Goal: Transaction & Acquisition: Purchase product/service

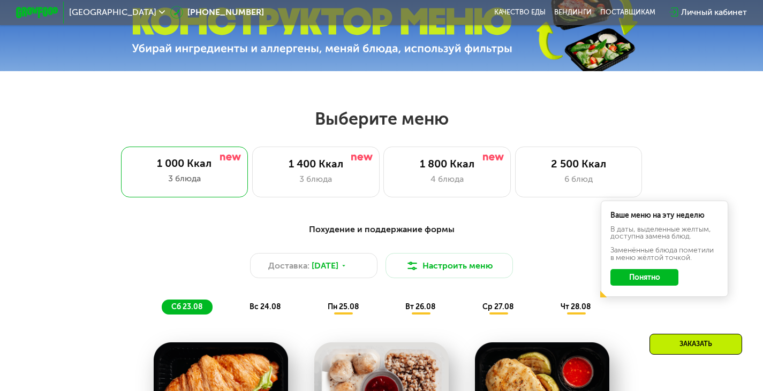
scroll to position [376, 0]
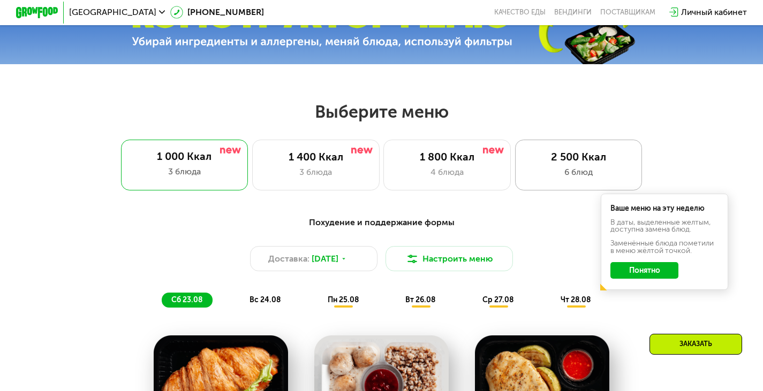
click at [536, 173] on div "6 блюд" at bounding box center [578, 172] width 105 height 13
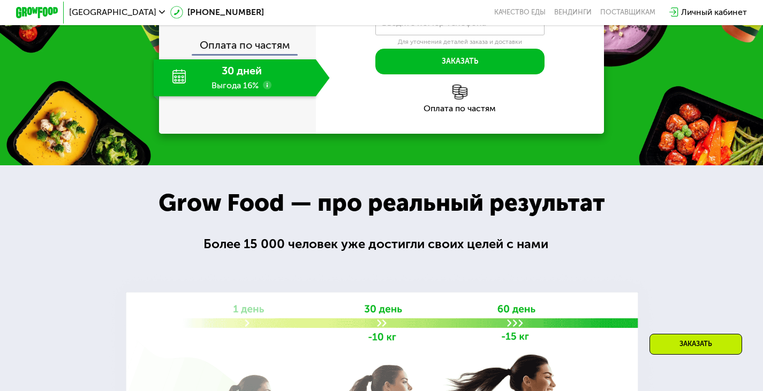
scroll to position [1244, 0]
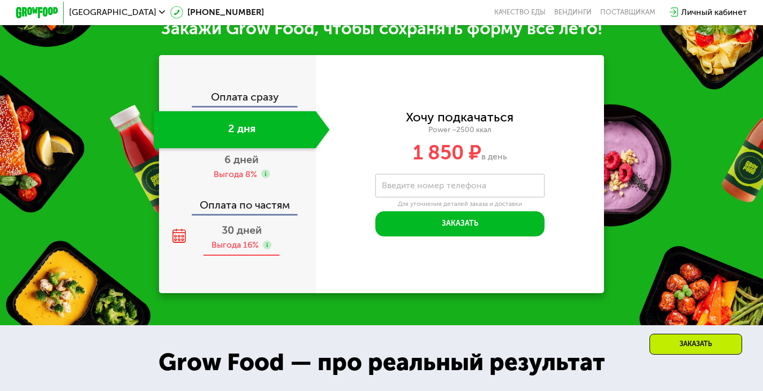
click at [263, 249] on use at bounding box center [267, 245] width 9 height 9
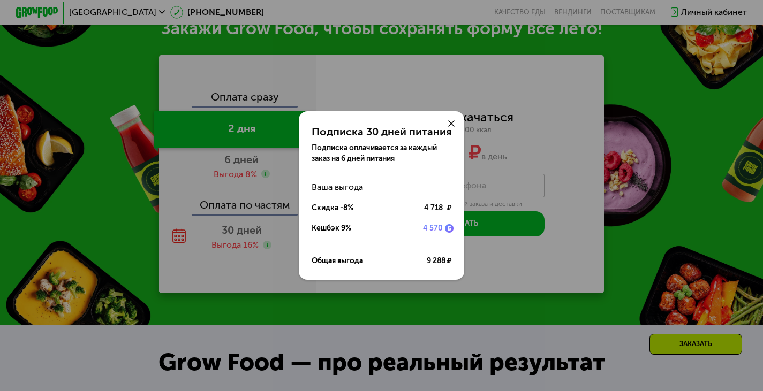
click at [444, 125] on div at bounding box center [451, 124] width 26 height 26
click at [450, 122] on use at bounding box center [451, 123] width 6 height 6
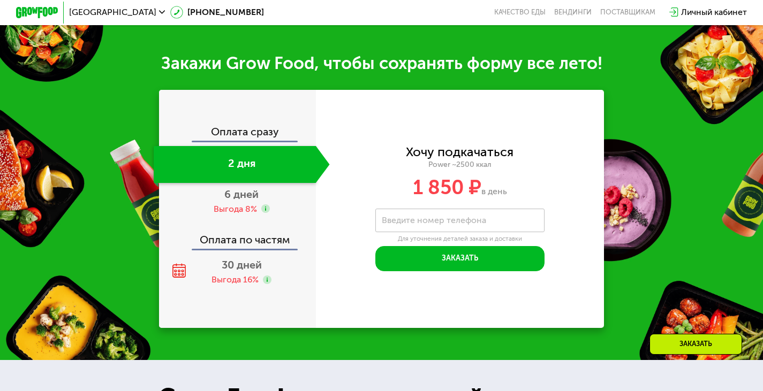
scroll to position [1210, 0]
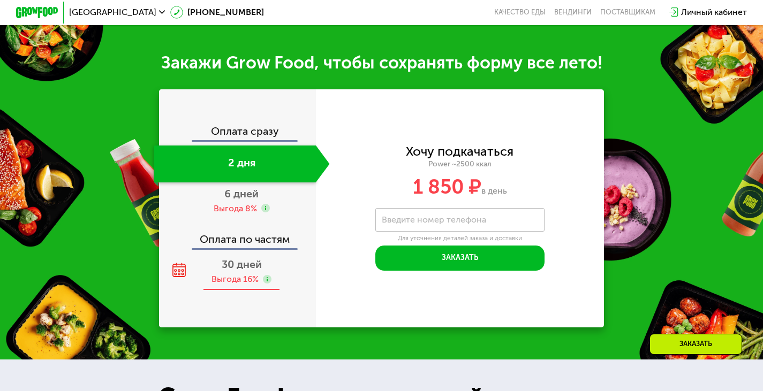
click at [230, 271] on span "30 дней" at bounding box center [242, 264] width 40 height 13
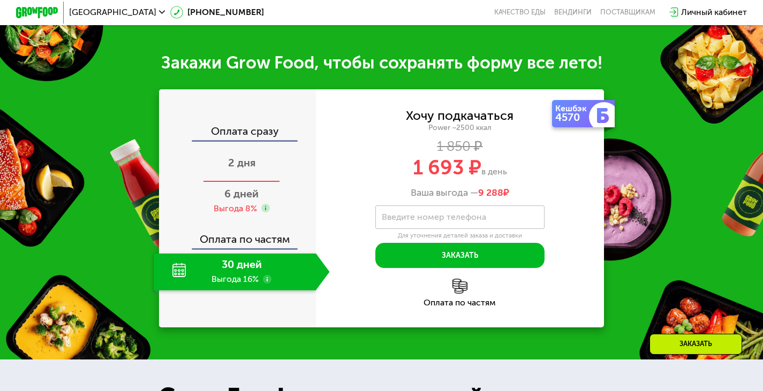
click at [254, 172] on div "2 дня" at bounding box center [242, 164] width 176 height 37
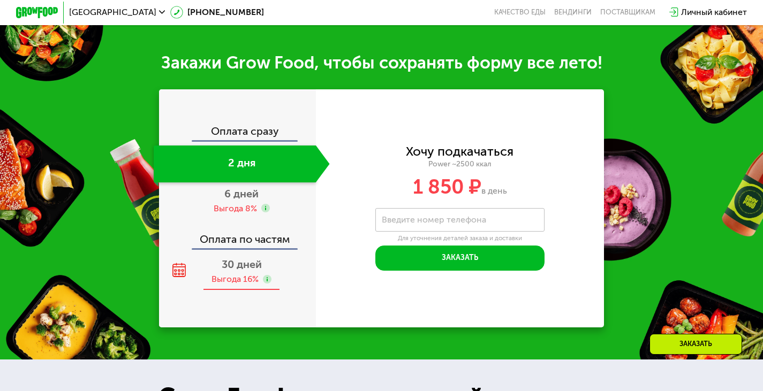
click at [255, 271] on span "30 дней" at bounding box center [242, 264] width 40 height 13
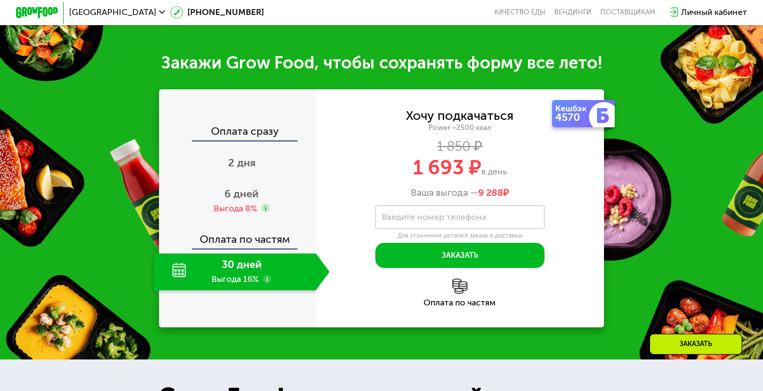
click at [503, 199] on div "Хочу подкачаться Power ~2500 ккал 1 850 ₽ 1 693 ₽ в день Ваша выгода — 9 288 ₽" at bounding box center [460, 154] width 288 height 89
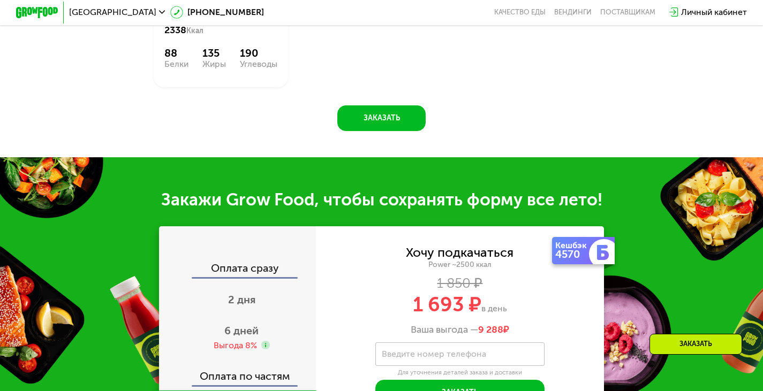
scroll to position [1194, 0]
